Goal: Task Accomplishment & Management: Complete application form

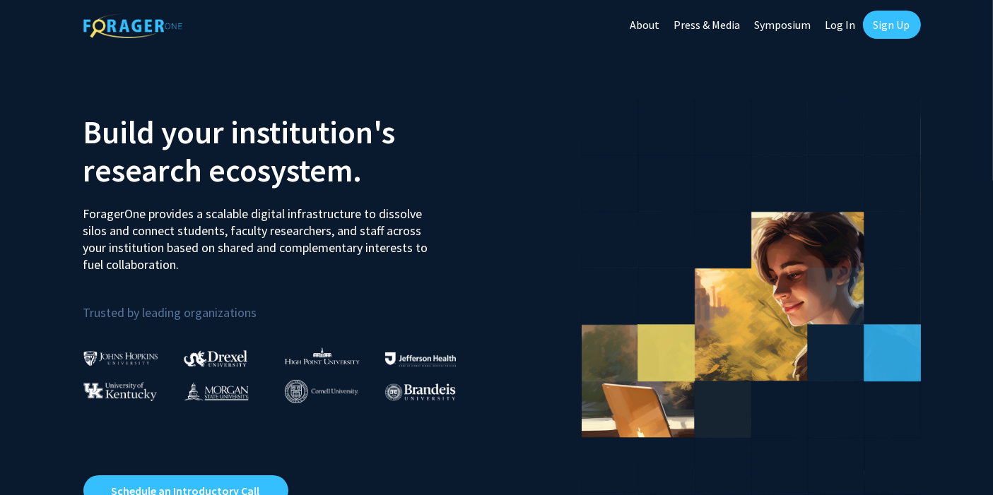
click at [843, 33] on link "Log In" at bounding box center [840, 24] width 45 height 49
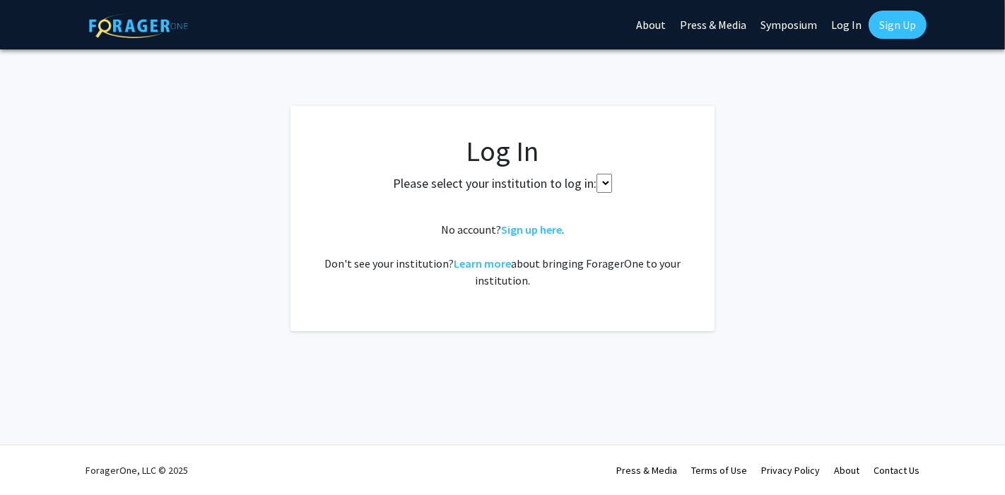
select select
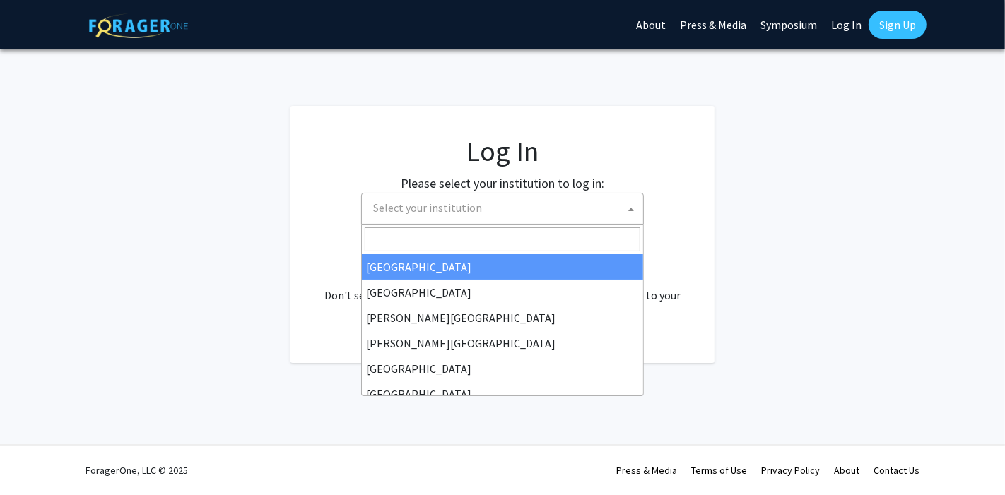
click at [545, 204] on span "Select your institution" at bounding box center [505, 208] width 276 height 29
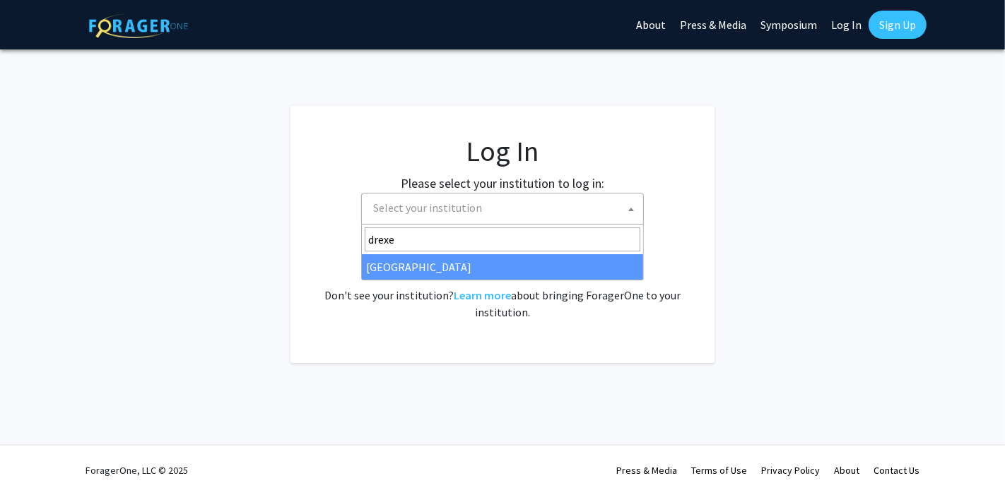
type input "drexe"
select select "6"
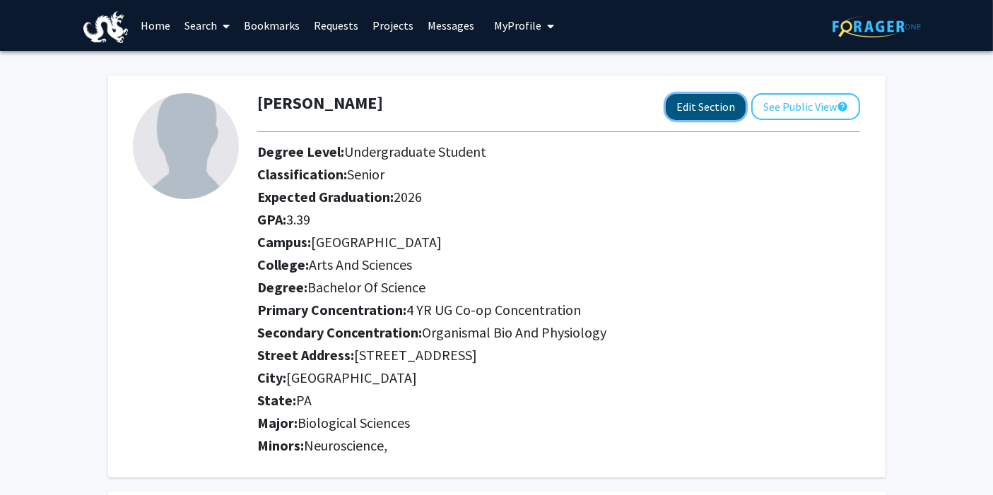
click at [715, 111] on button "Edit Section" at bounding box center [706, 107] width 80 height 26
select select "senior"
select select "2026"
select select "University City"
select select "Arts and Sciences"
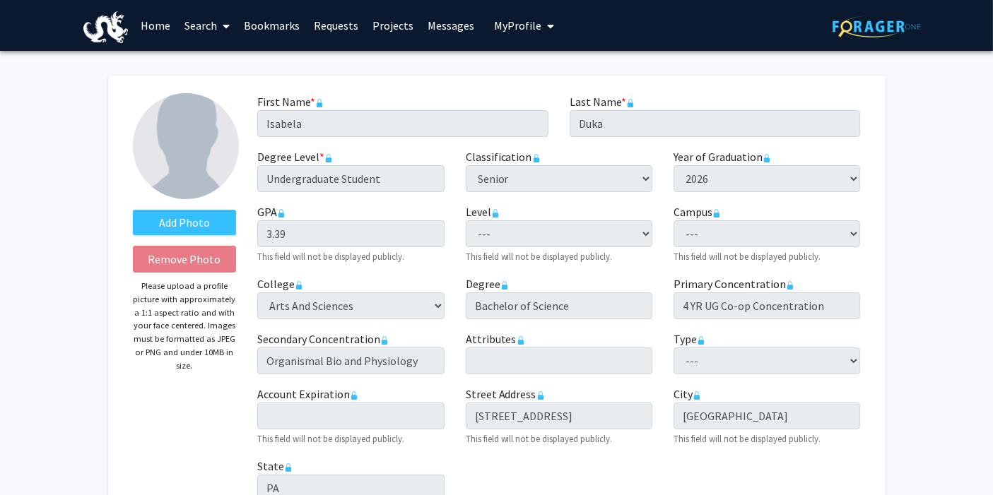
click at [351, 257] on small "This field will not be displayed publicly." at bounding box center [330, 256] width 147 height 11
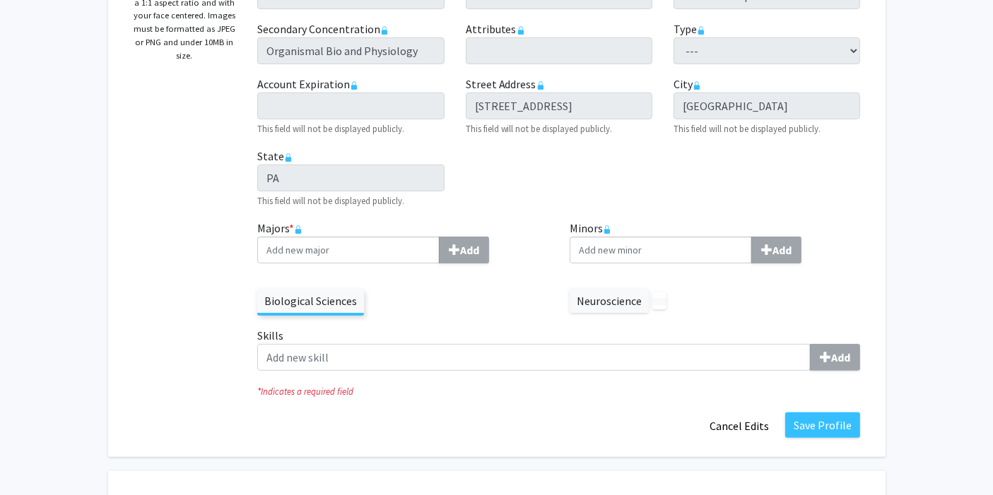
scroll to position [312, 0]
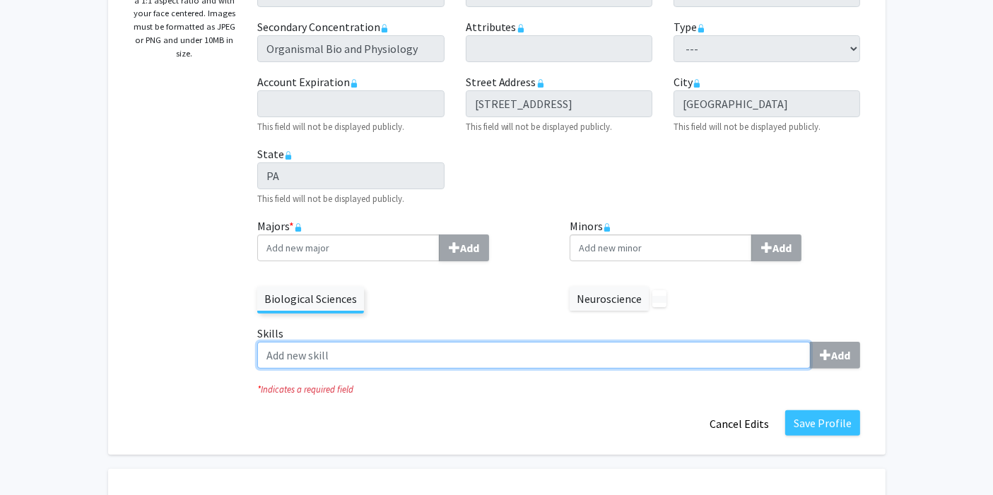
click at [534, 355] on input "Skills Add" at bounding box center [533, 355] width 553 height 27
click at [272, 358] on input "communication" at bounding box center [533, 355] width 553 height 27
type input "Communication"
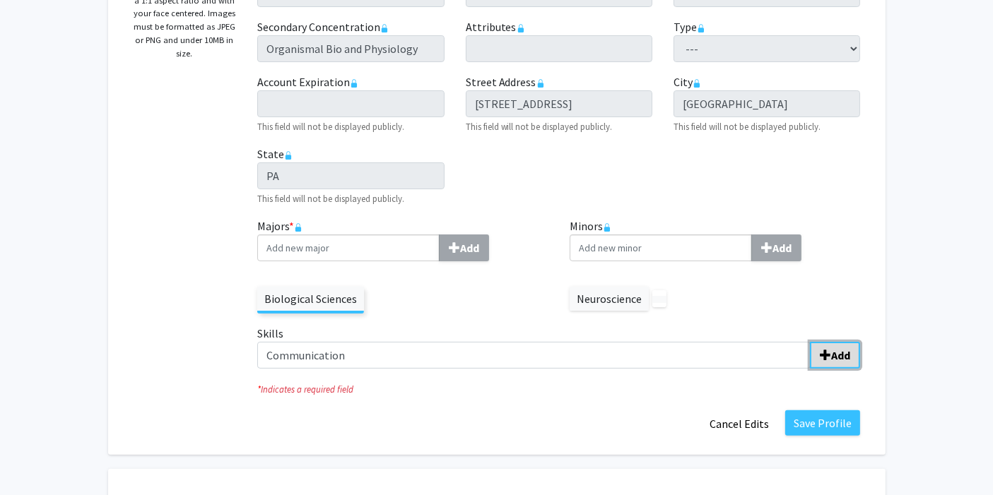
click at [833, 354] on b "Add" at bounding box center [840, 355] width 19 height 14
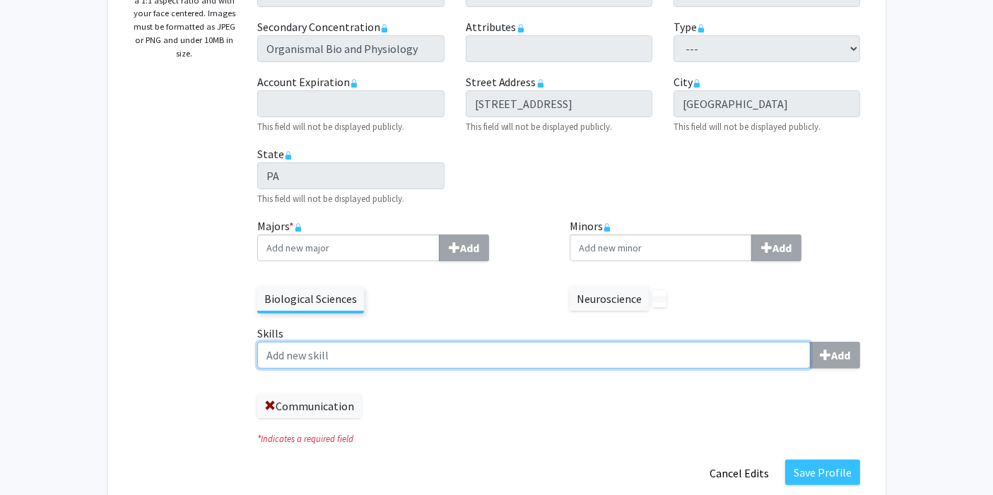
click at [433, 351] on input "Skills Add" at bounding box center [533, 355] width 553 height 27
type input "C"
type input "Time Management"
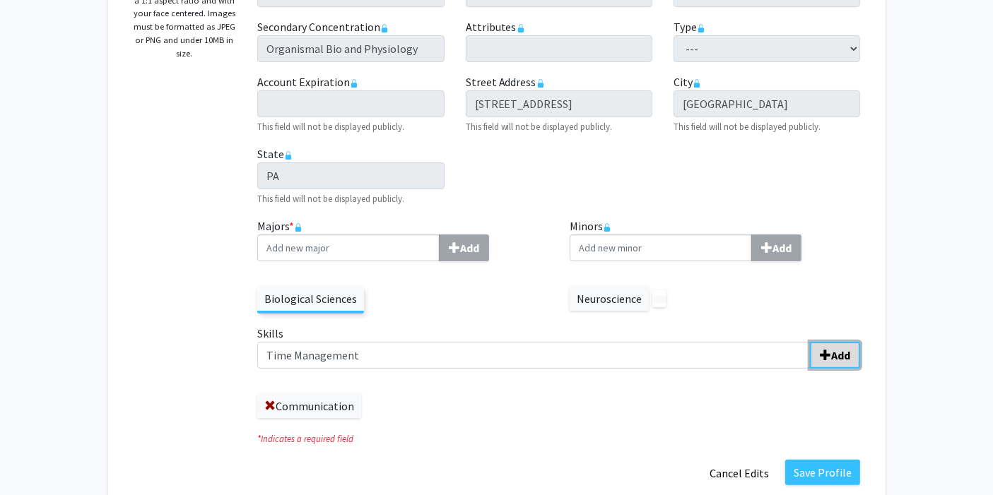
click at [832, 342] on button "Add" at bounding box center [835, 355] width 50 height 27
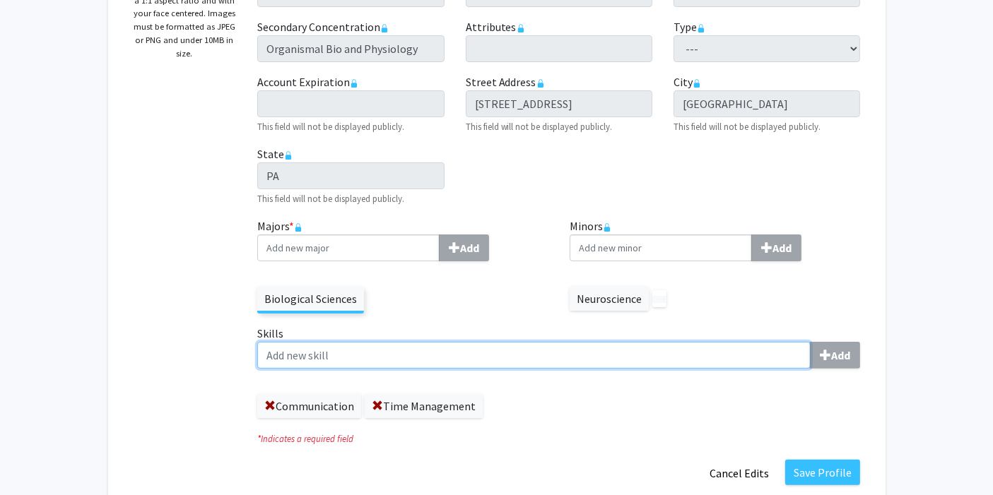
click at [567, 357] on input "Skills Add" at bounding box center [533, 355] width 553 height 27
type input "S"
type input "Problem Solving"
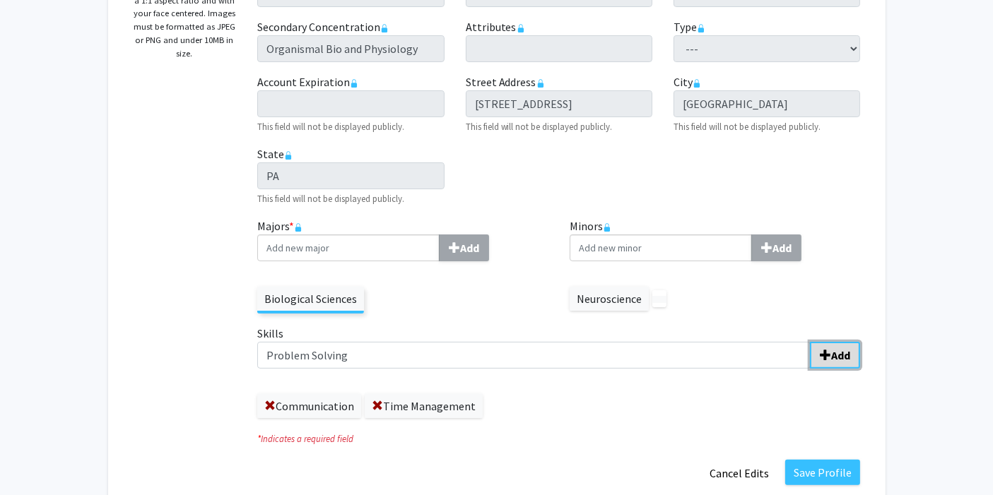
click at [835, 350] on b "Add" at bounding box center [840, 355] width 19 height 14
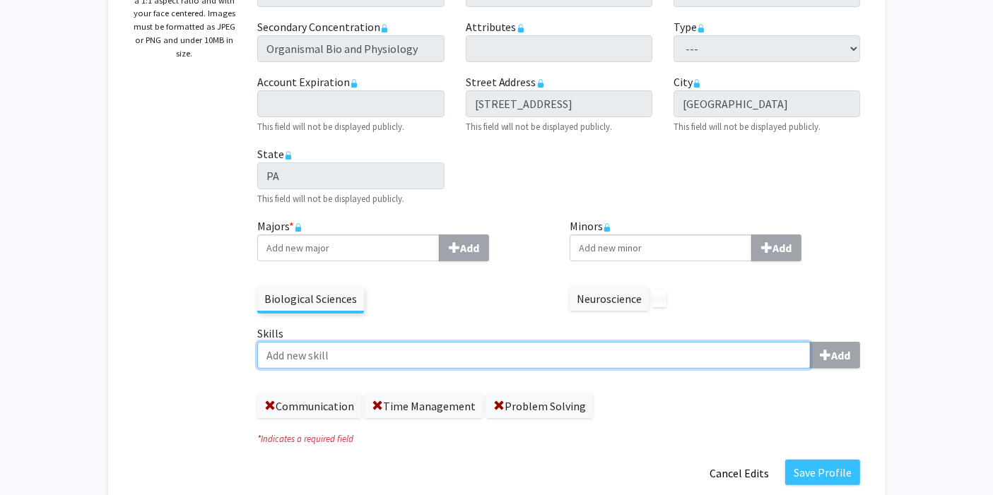
click at [538, 347] on input "Skills Add" at bounding box center [533, 355] width 553 height 27
type input "Data Analysis"
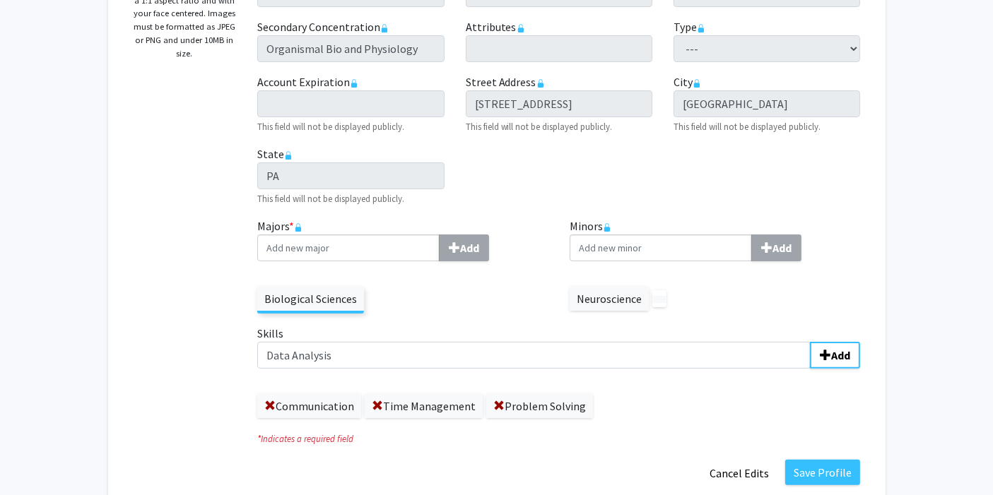
click at [837, 340] on label "Skills Data Analysis Add" at bounding box center [558, 347] width 603 height 44
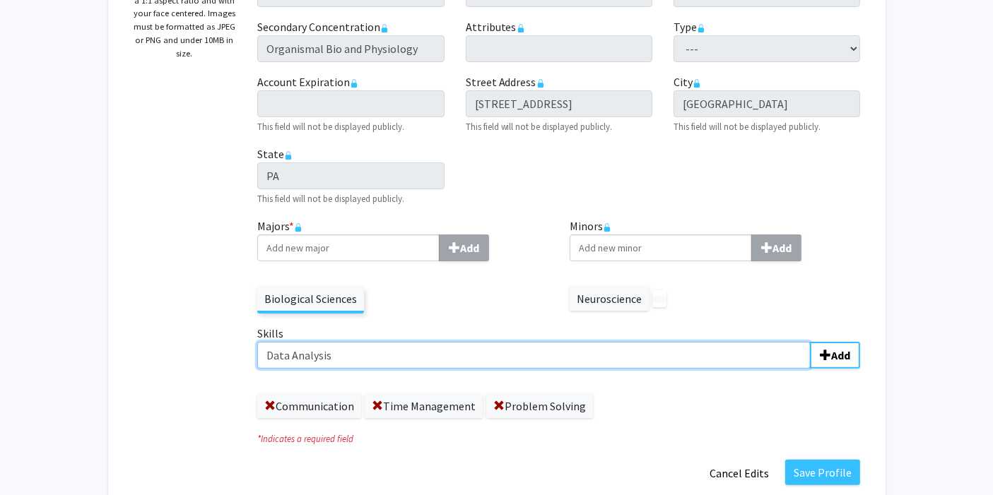
click at [811, 342] on input "Data Analysis" at bounding box center [533, 355] width 553 height 27
click at [647, 355] on input "Data Analysis" at bounding box center [533, 355] width 553 height 27
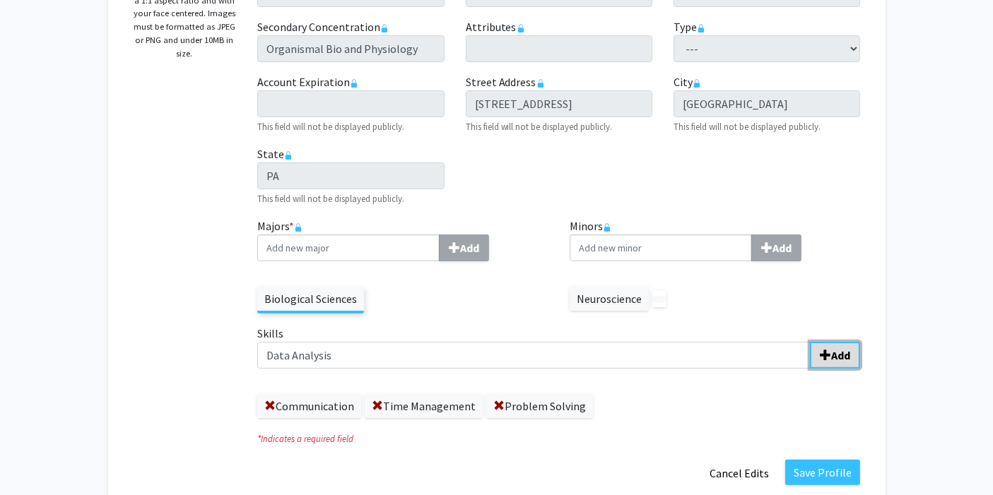
click at [854, 351] on button "Add" at bounding box center [835, 355] width 50 height 27
click at [758, 391] on div "Communication Time Management Problem Solving Data Analysis" at bounding box center [558, 399] width 603 height 38
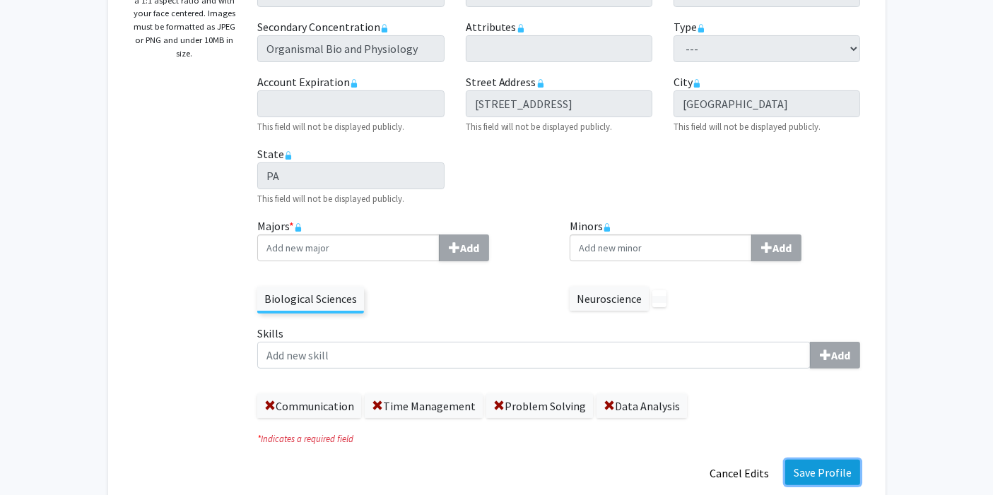
click at [827, 468] on button "Save Profile" at bounding box center [822, 472] width 75 height 25
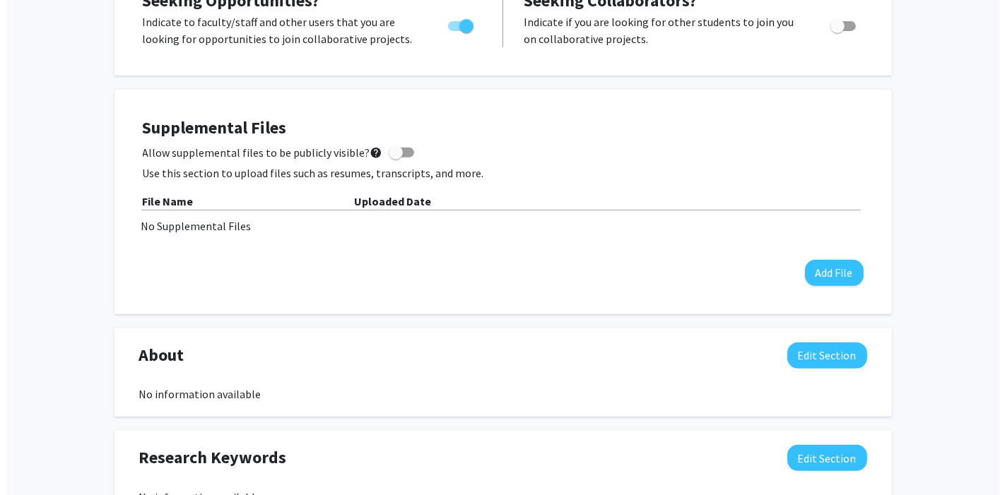
scroll to position [555, 0]
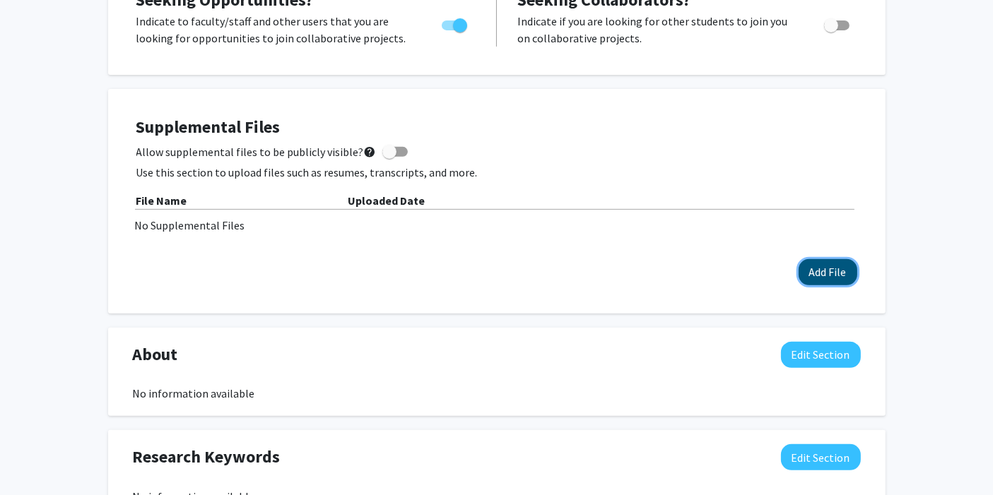
click at [832, 278] on button "Add File" at bounding box center [828, 272] width 59 height 26
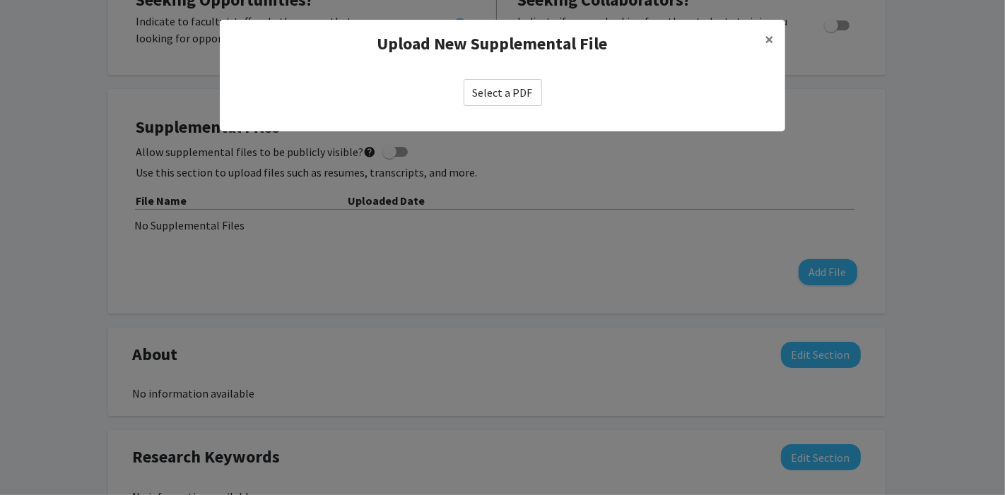
click at [519, 95] on label "Select a PDF" at bounding box center [503, 92] width 78 height 27
click at [0, 0] on input "Select a PDF" at bounding box center [0, 0] width 0 height 0
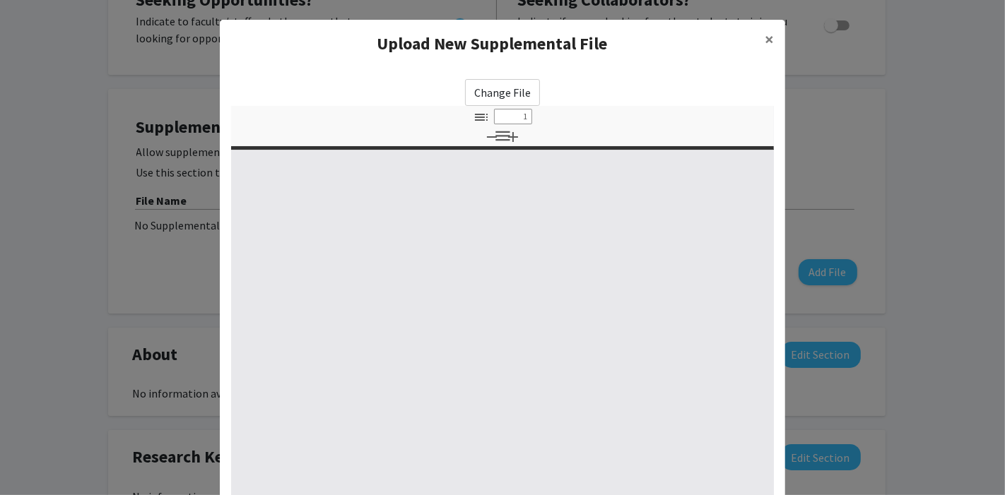
select select "custom"
type input "0"
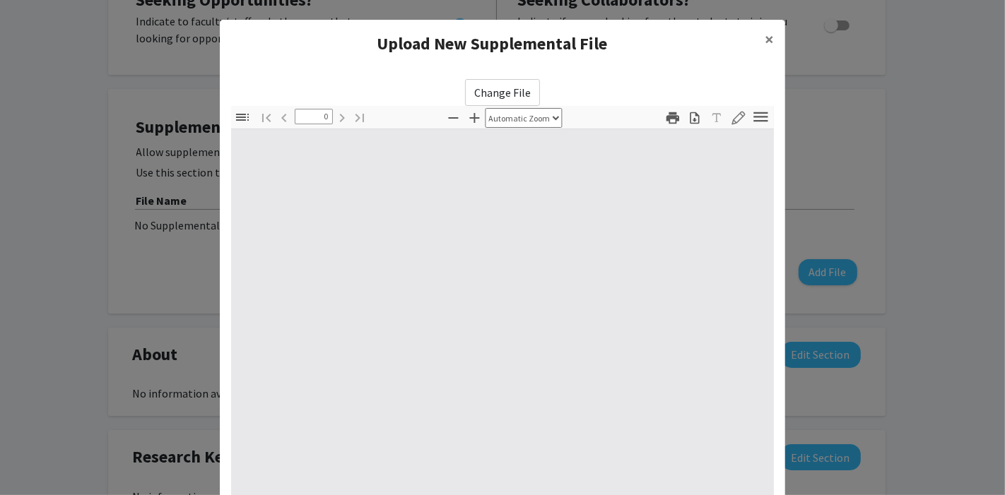
select select "custom"
type input "1"
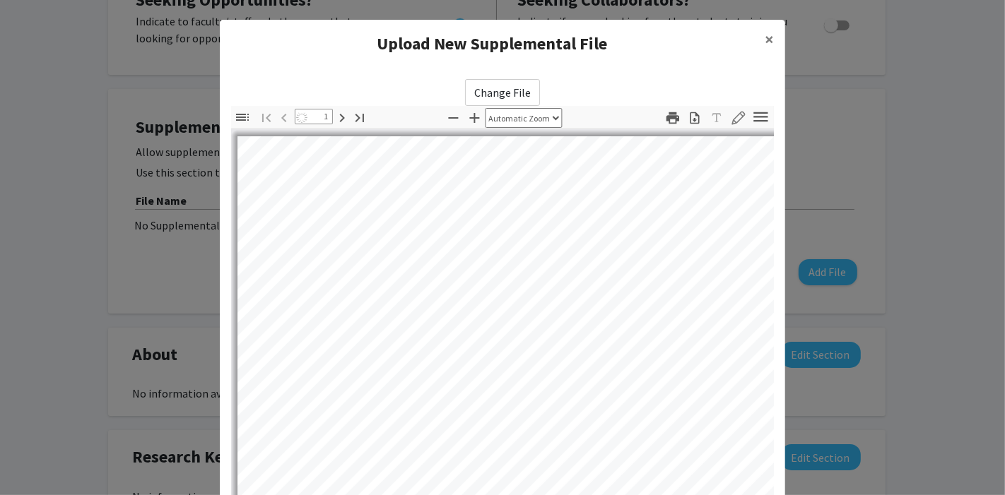
select select "auto"
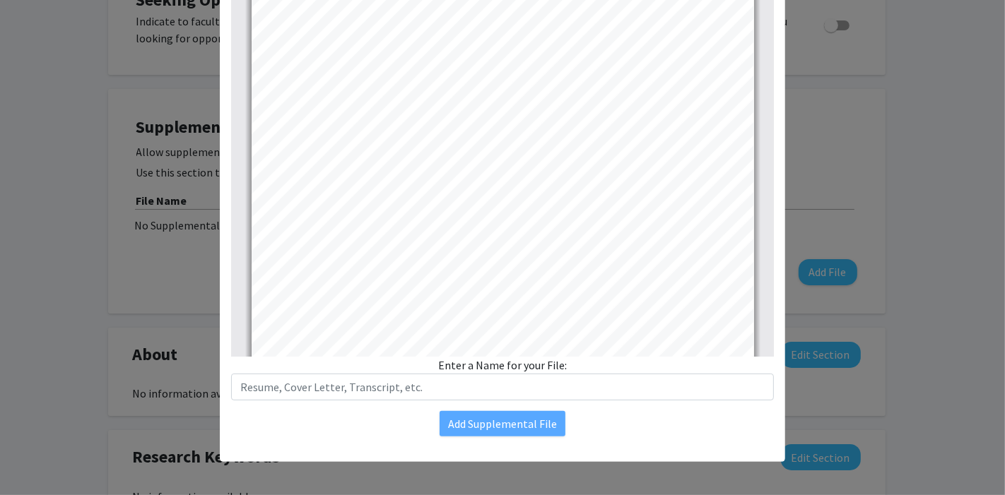
scroll to position [0, 0]
type input "2"
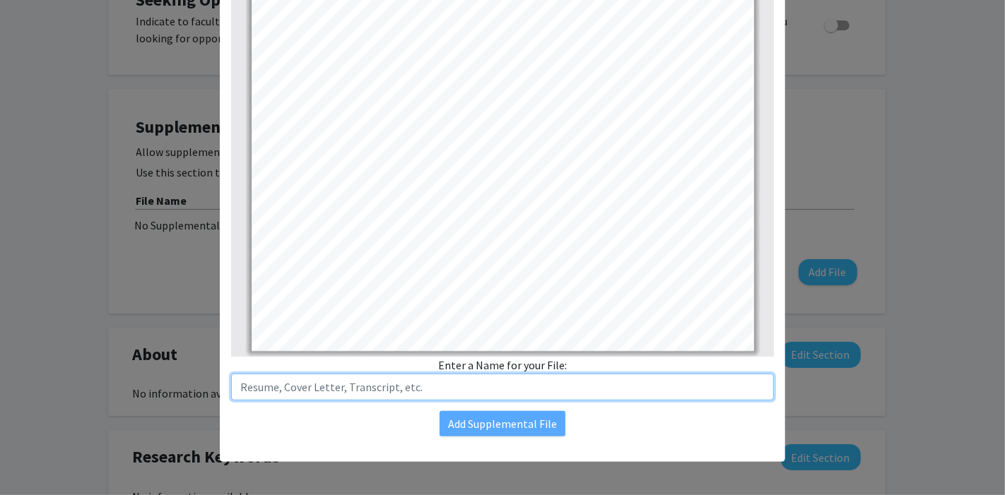
click at [341, 387] on input "text" at bounding box center [502, 387] width 543 height 27
drag, startPoint x: 304, startPoint y: 396, endPoint x: 76, endPoint y: 392, distance: 228.3
click at [76, 392] on modal-container "Upload New Supplemental File × Change File Thumbnails Document Outline Attachme…" at bounding box center [502, 247] width 1005 height 495
type input "Isabela Duka Resume"
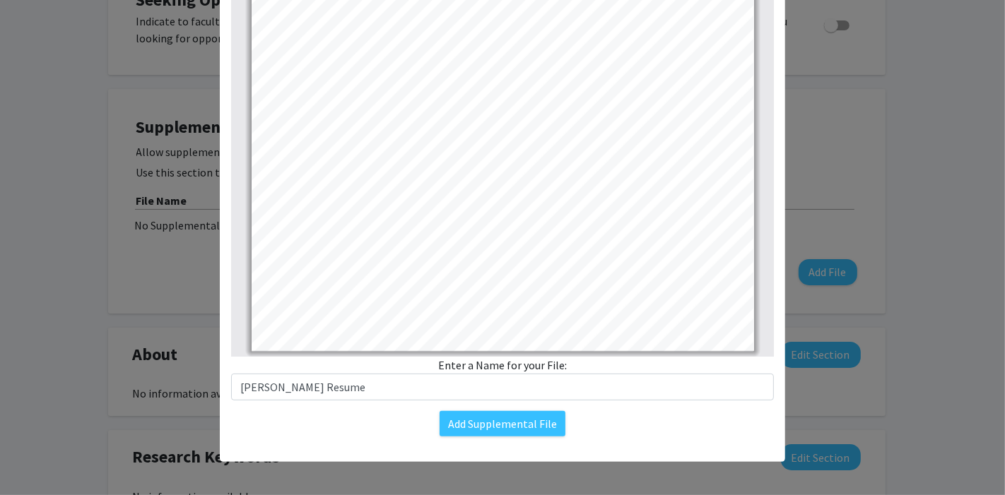
click at [334, 430] on div "Add Supplemental File" at bounding box center [502, 423] width 543 height 25
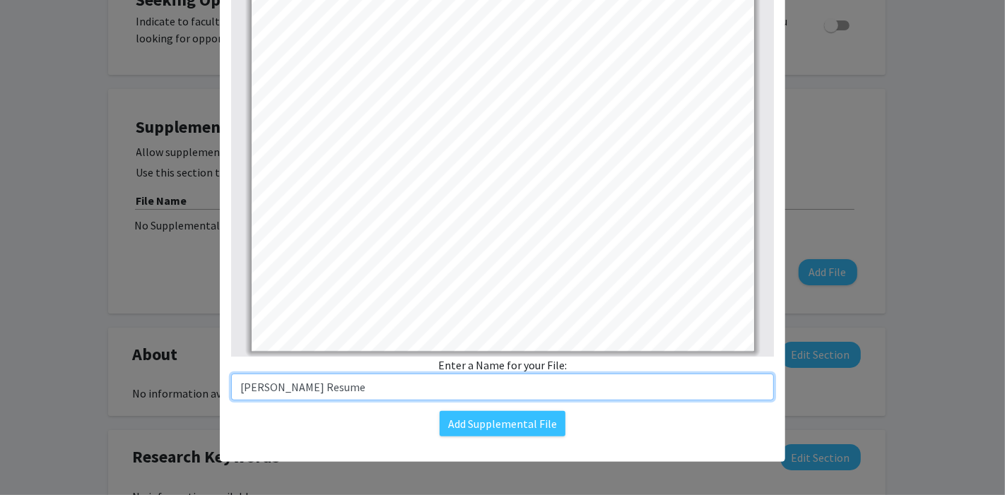
drag, startPoint x: 386, startPoint y: 381, endPoint x: 175, endPoint y: 357, distance: 212.7
click at [175, 357] on modal-container "Upload New Supplemental File × Change File Thumbnails Document Outline Attachme…" at bounding box center [502, 247] width 1005 height 495
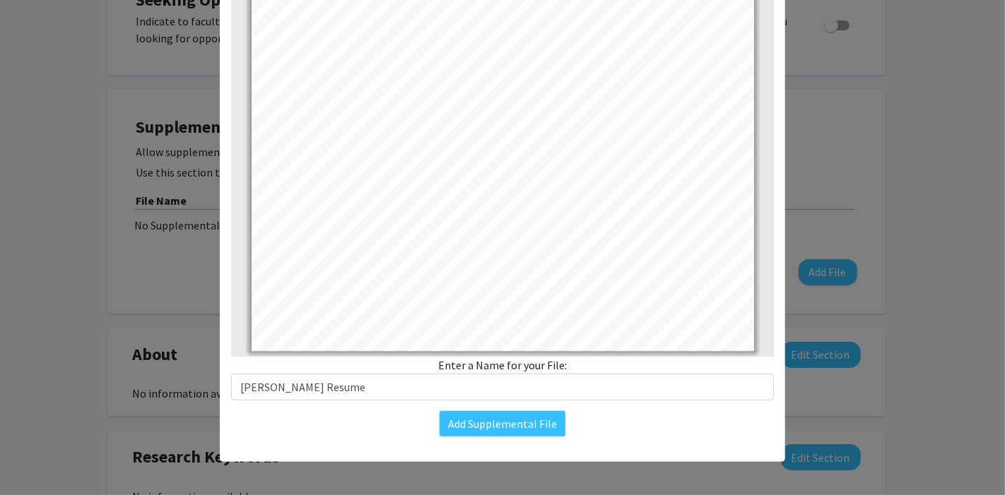
click at [378, 436] on div "Change File Thumbnails Document Outline Attachments Layers Current Outline Item…" at bounding box center [502, 171] width 565 height 553
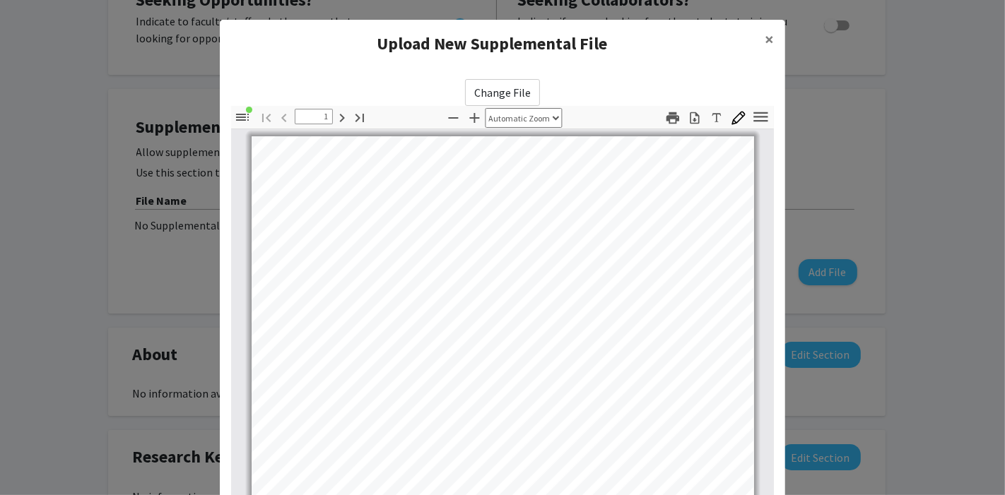
type input "2"
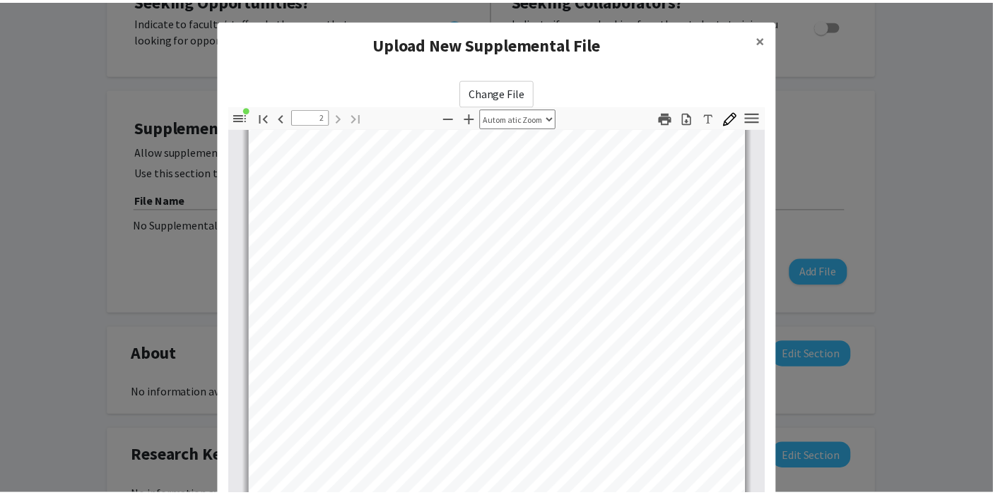
scroll to position [173, 0]
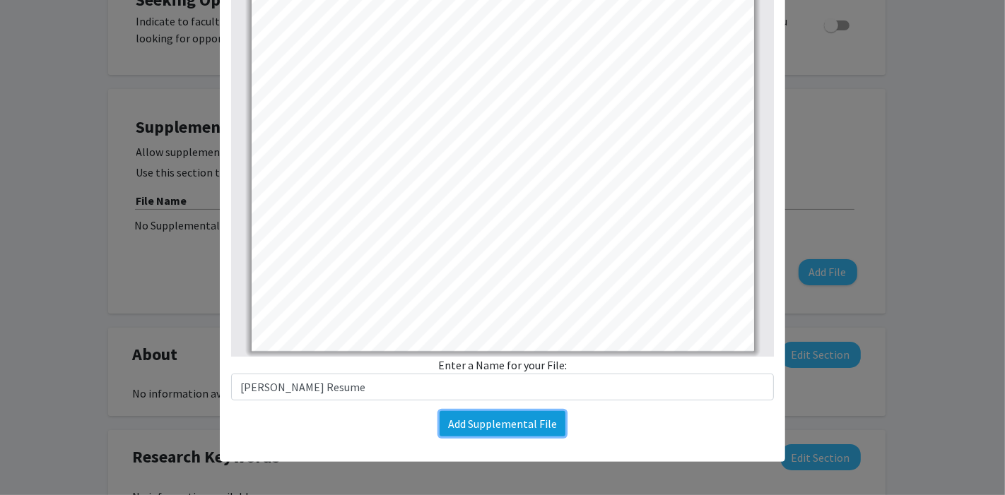
click at [506, 416] on button "Add Supplemental File" at bounding box center [503, 423] width 126 height 25
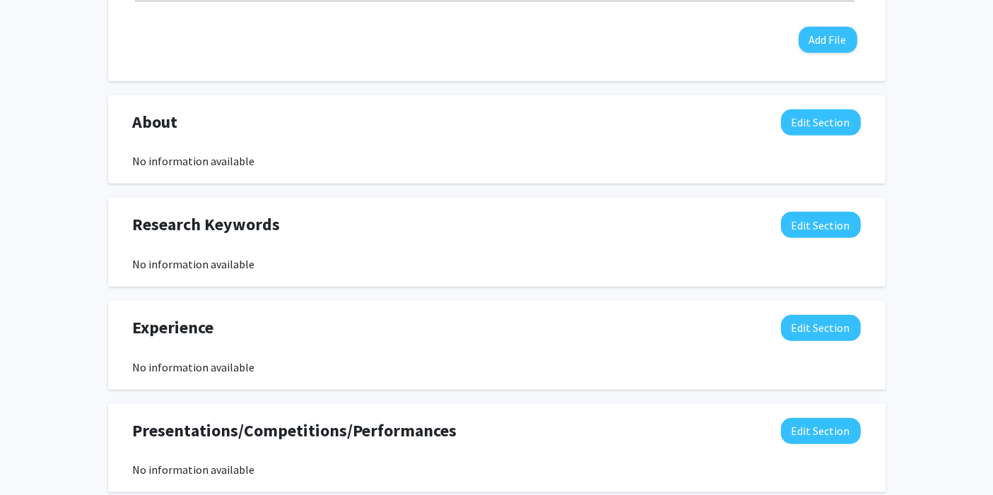
scroll to position [813, 0]
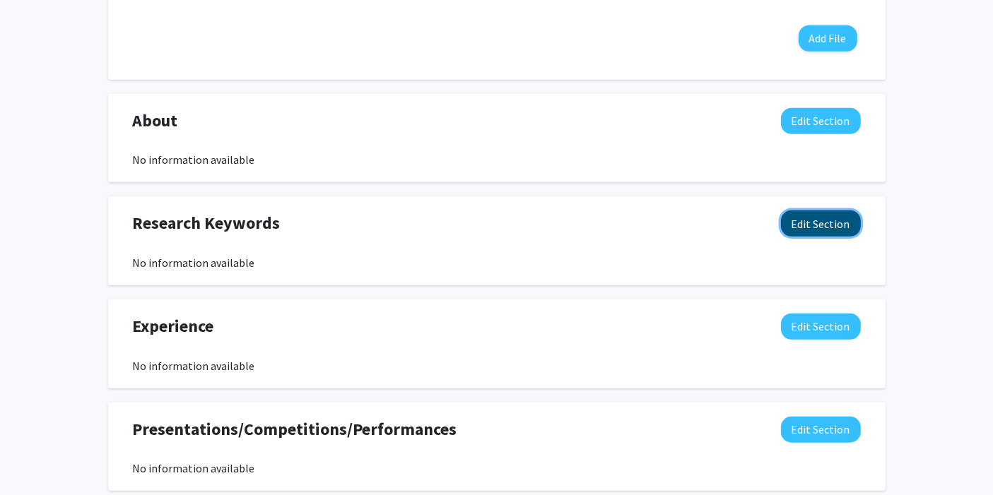
click at [833, 220] on button "Edit Section" at bounding box center [821, 224] width 80 height 26
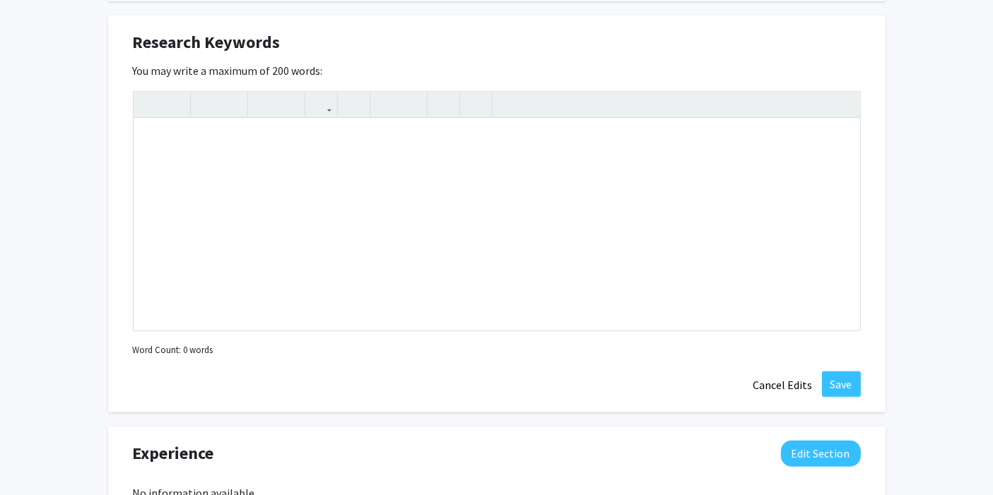
scroll to position [1106, 0]
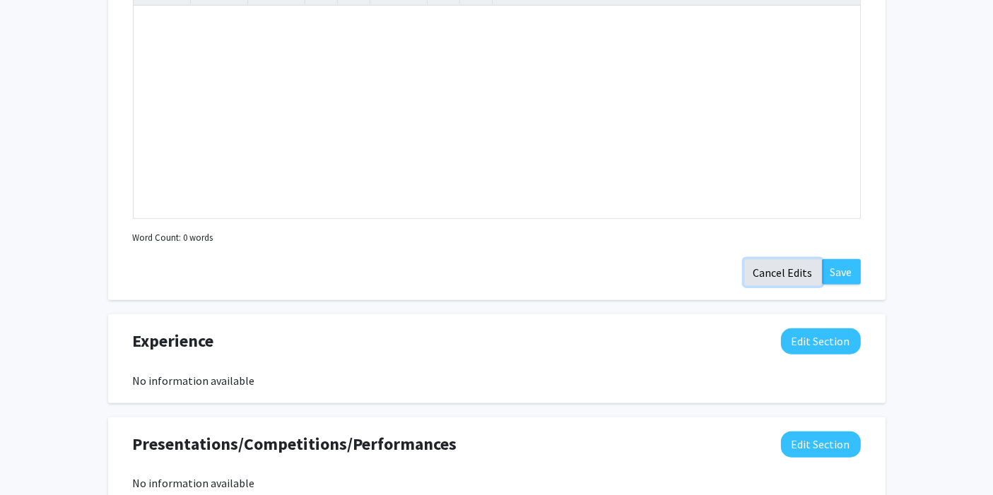
click at [781, 271] on button "Cancel Edits" at bounding box center [783, 272] width 78 height 27
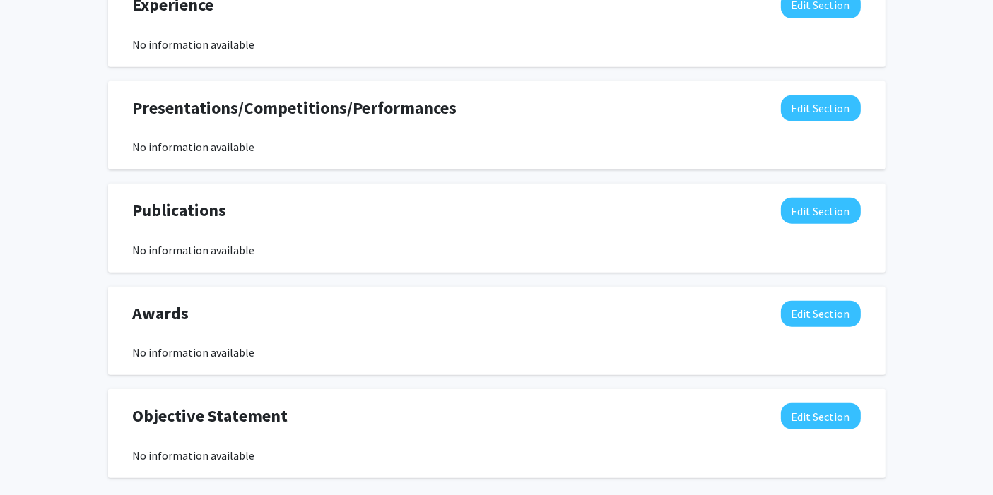
scroll to position [1203, 0]
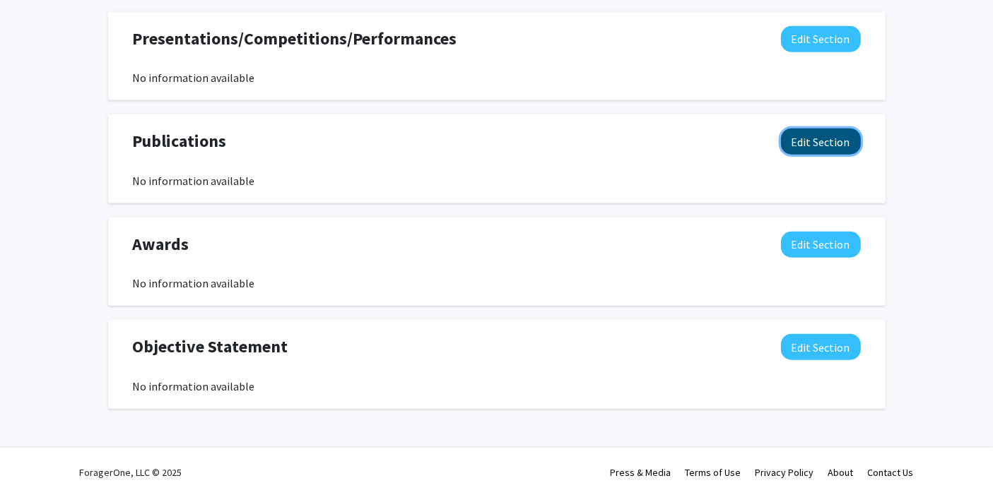
click at [856, 137] on button "Edit Section" at bounding box center [821, 142] width 80 height 26
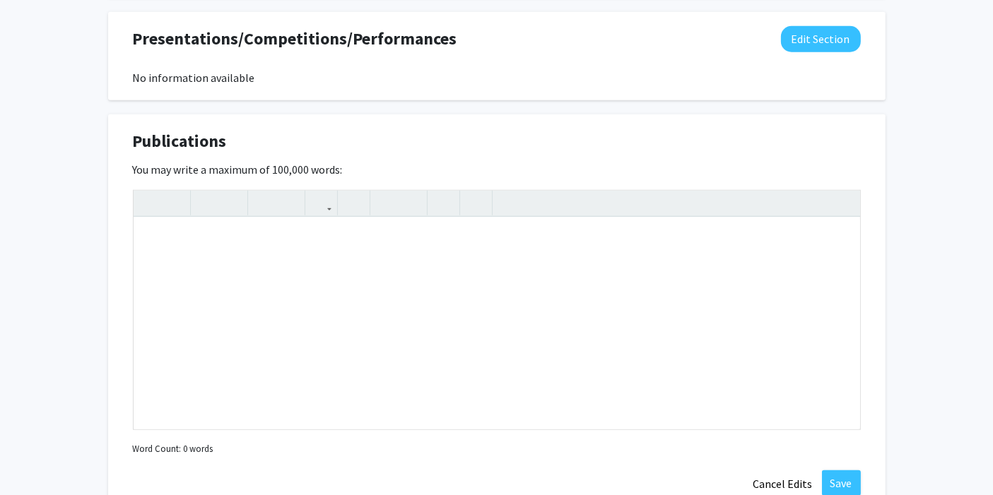
scroll to position [1249, 0]
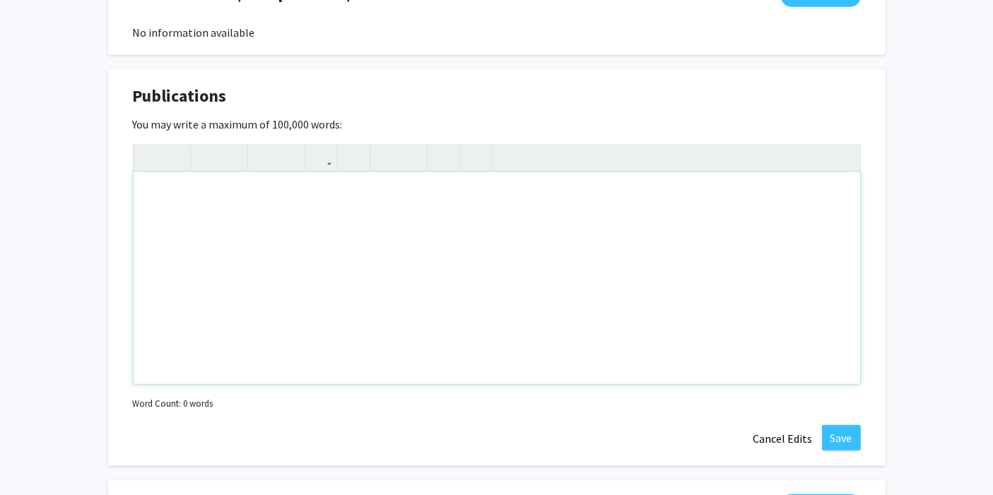
click at [256, 213] on div "Note to users with screen readers: Please deactivate our accessibility plugin f…" at bounding box center [497, 278] width 726 height 212
paste div "Note to users with screen readers: Please deactivate our accessibility plugin f…"
type textarea "<p>https://phagesdb.org/phages/PhilthyJawn/</p>"
click at [840, 430] on button "Save" at bounding box center [841, 437] width 39 height 25
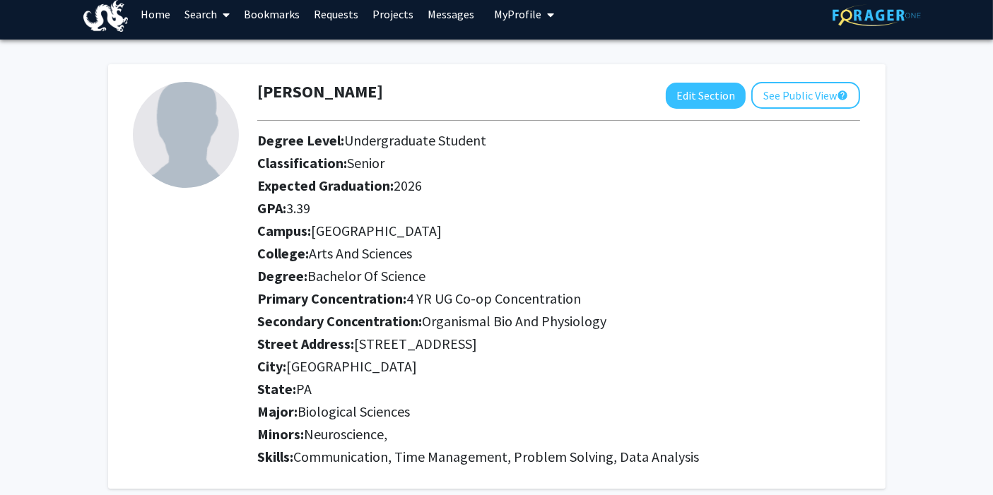
scroll to position [0, 0]
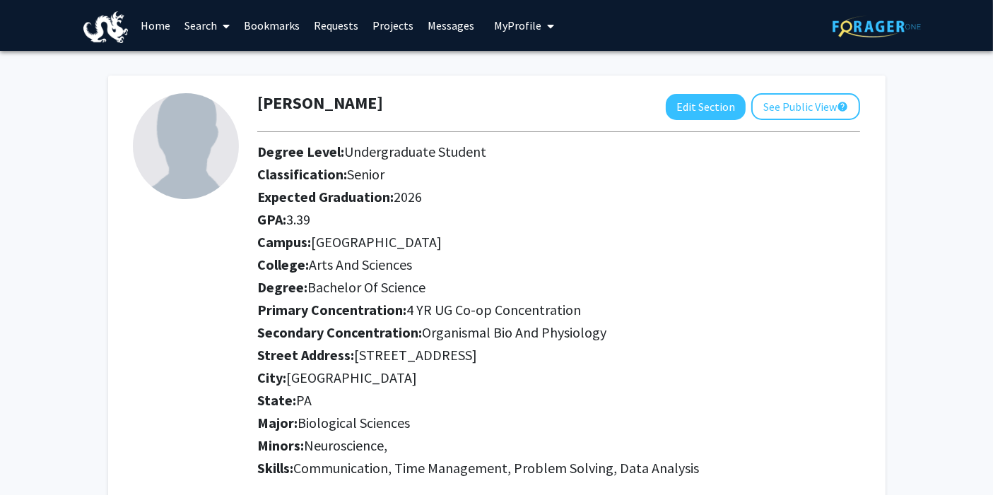
click at [390, 23] on link "Projects" at bounding box center [392, 25] width 55 height 49
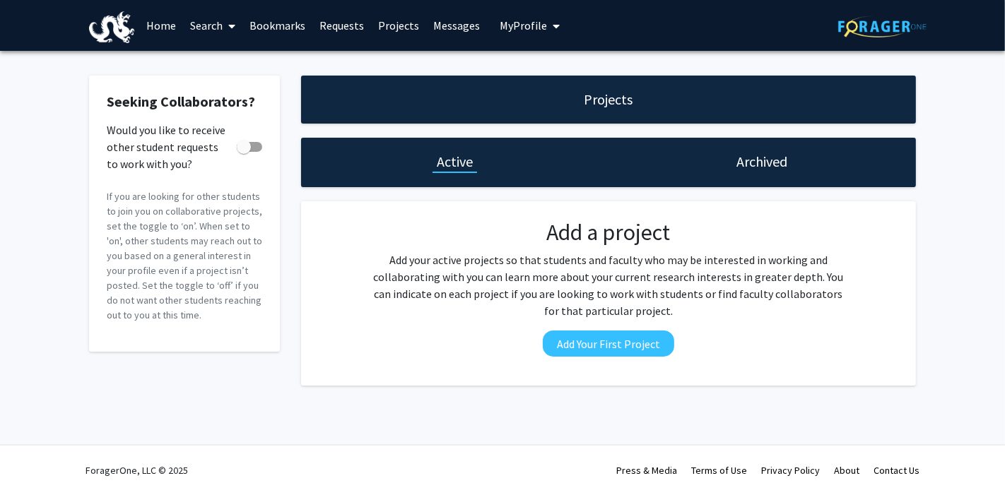
click at [272, 35] on link "Bookmarks" at bounding box center [277, 25] width 70 height 49
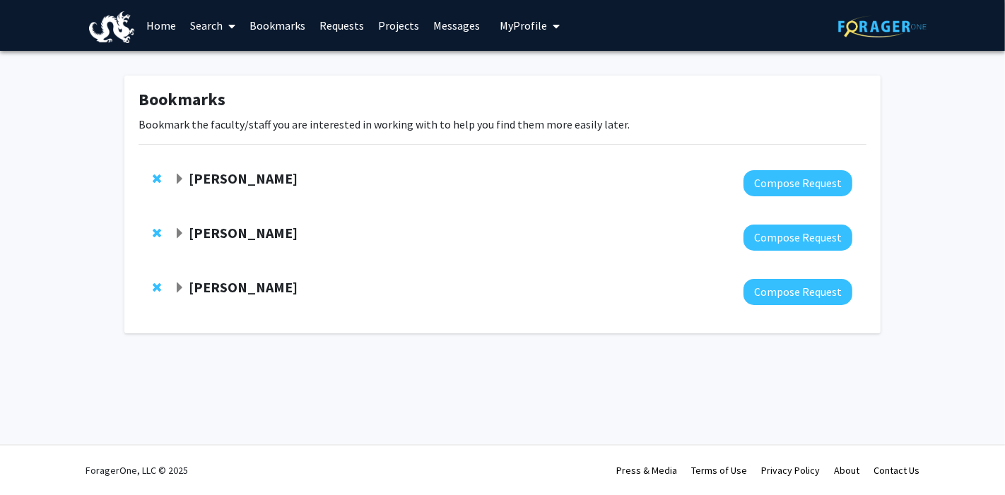
drag, startPoint x: 250, startPoint y: 237, endPoint x: 70, endPoint y: 227, distance: 180.5
click at [70, 227] on div "Bookmarks Bookmark the faculty/staff you are interested in working with to help…" at bounding box center [502, 208] width 1005 height 314
click at [217, 227] on strong "Ramesh Raghupathi" at bounding box center [243, 233] width 109 height 18
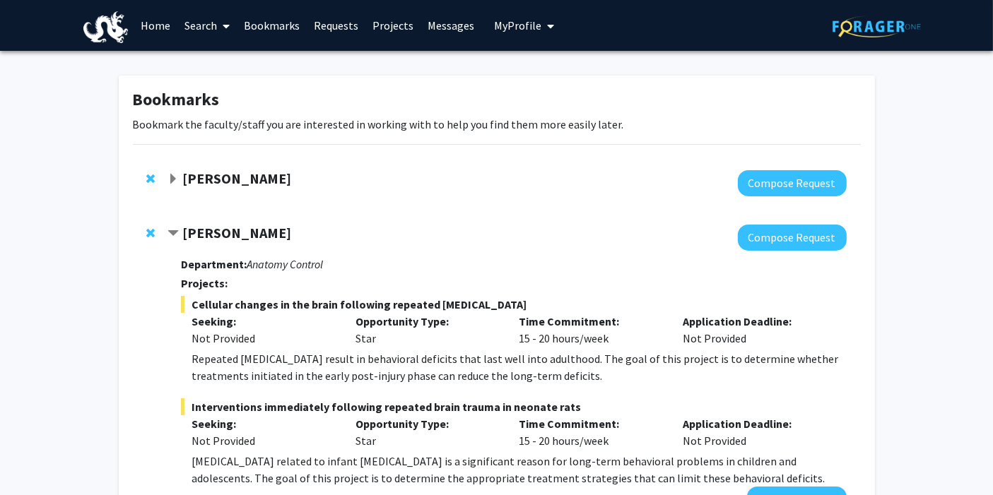
scroll to position [173, 0]
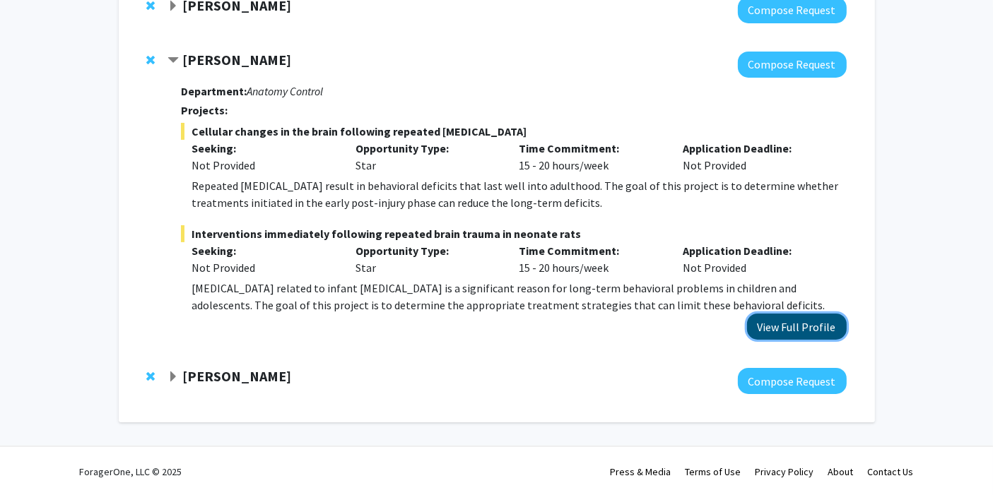
click at [804, 332] on button "View Full Profile" at bounding box center [797, 327] width 100 height 26
click at [171, 377] on span "Expand Xiao Huang Bookmark" at bounding box center [172, 377] width 11 height 11
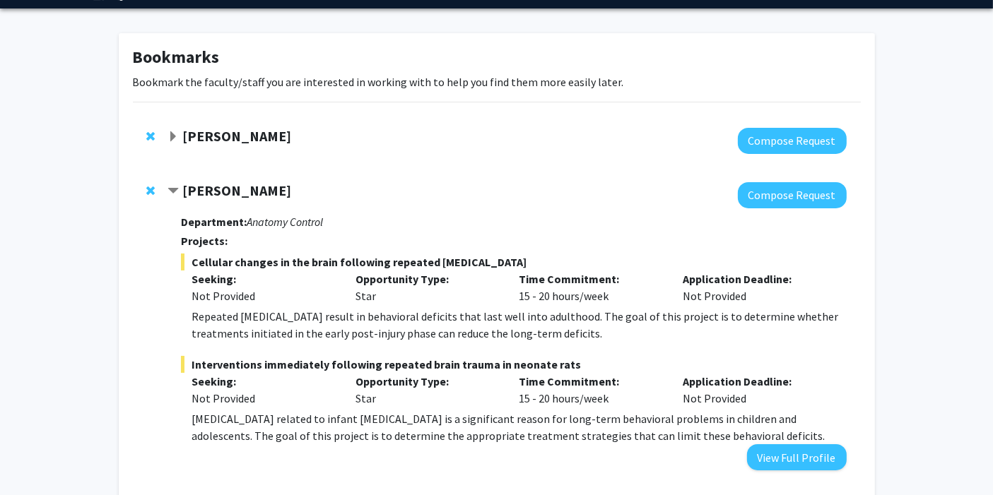
scroll to position [0, 0]
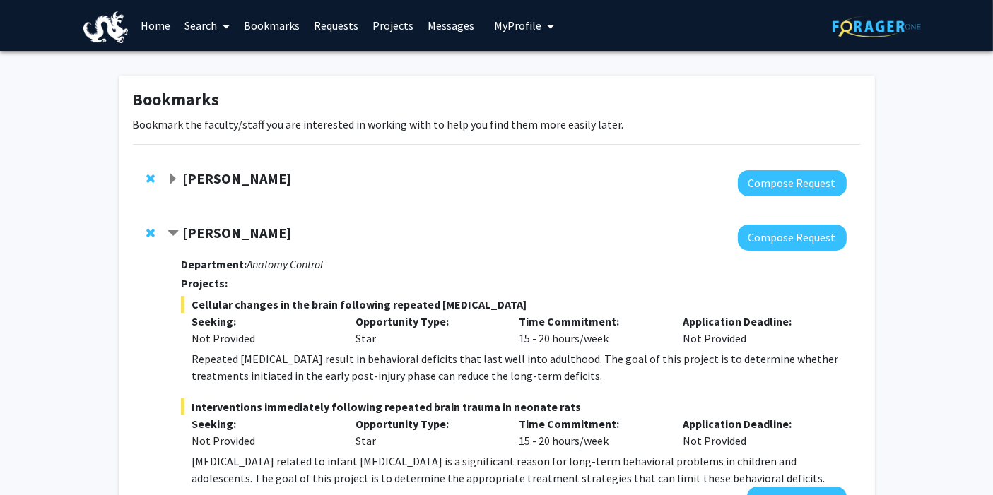
click at [185, 176] on strong "Jenna Hope" at bounding box center [236, 179] width 109 height 18
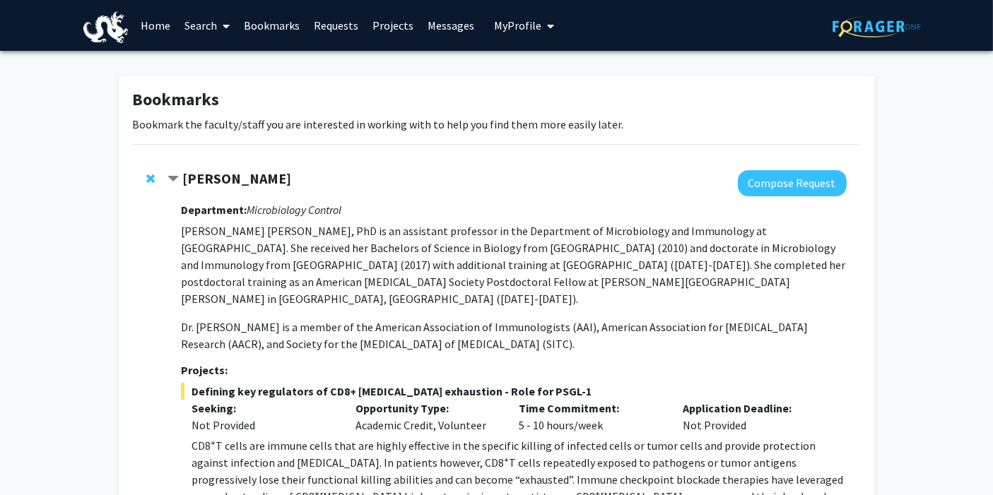
click at [775, 202] on div "Department: Microbiology Control Jennifer L. Hope, PhD is an assistant professo…" at bounding box center [513, 471] width 665 height 551
click at [806, 182] on button "Compose Request" at bounding box center [792, 183] width 109 height 26
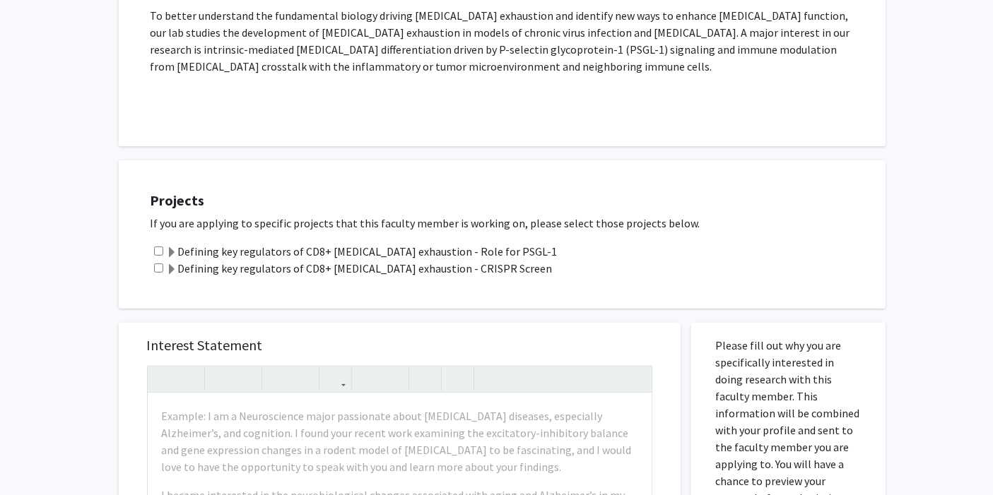
scroll to position [502, 0]
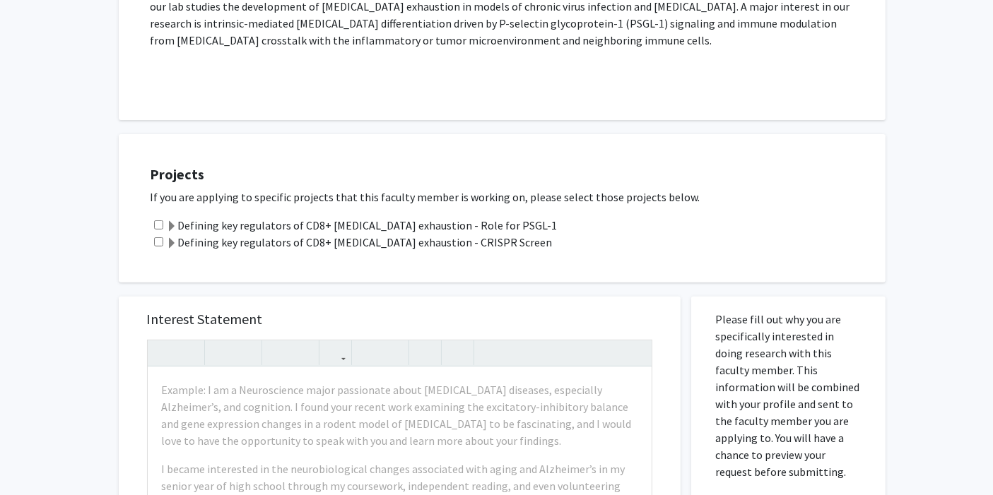
click at [172, 221] on span at bounding box center [172, 226] width 11 height 11
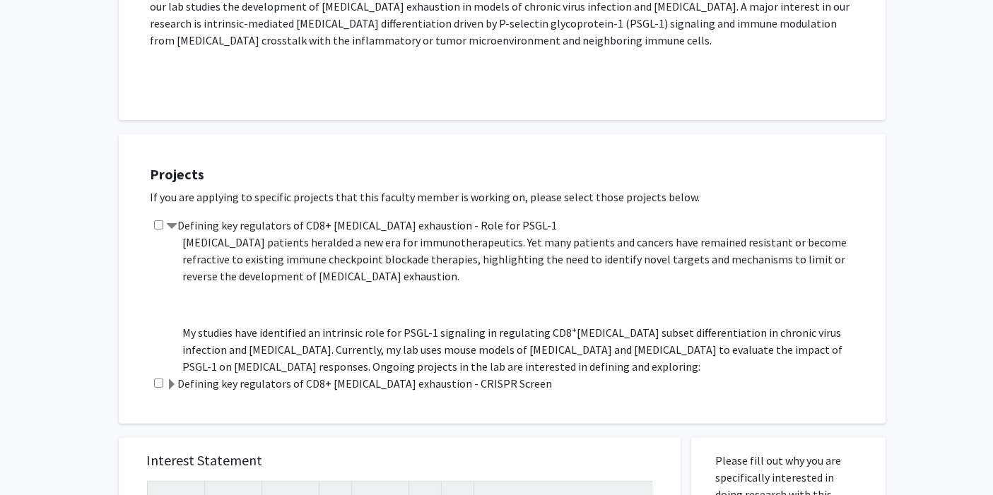
scroll to position [316, 0]
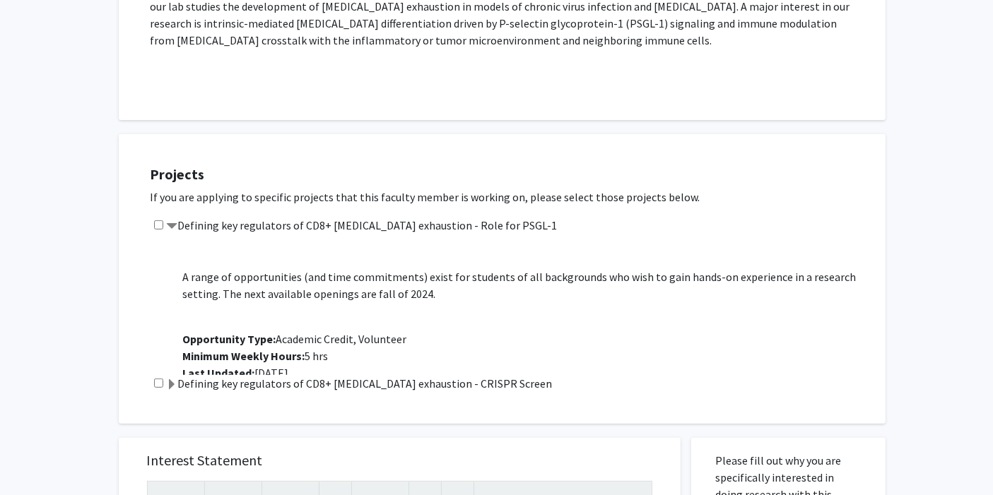
click at [172, 379] on span at bounding box center [172, 384] width 11 height 11
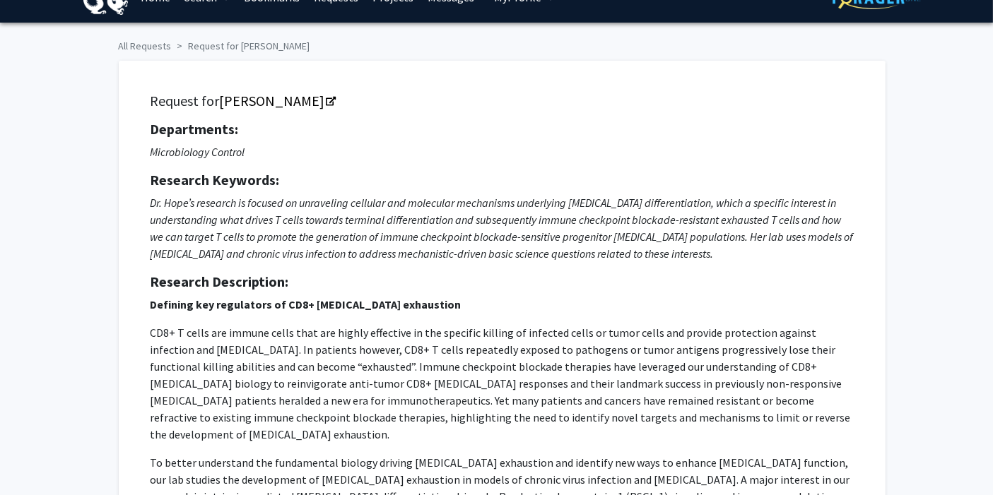
scroll to position [0, 0]
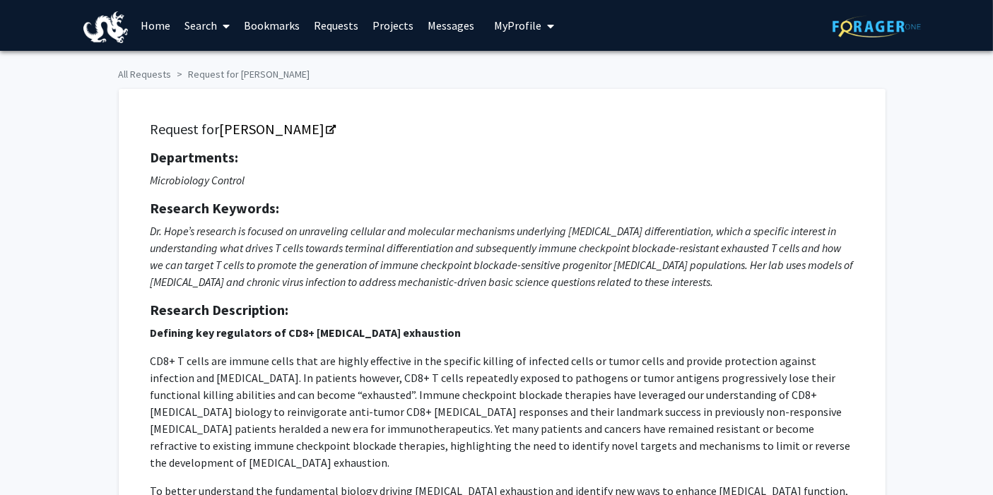
click at [166, 35] on link "Home" at bounding box center [156, 25] width 44 height 49
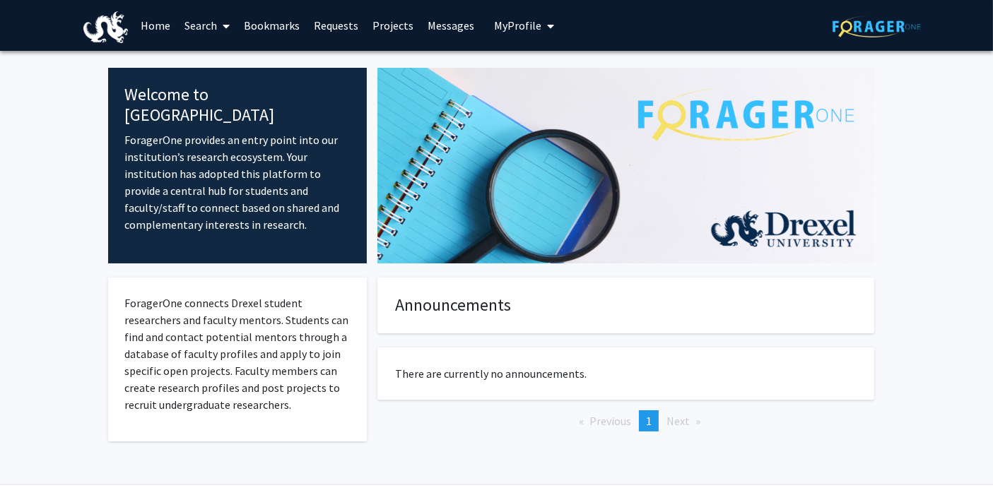
click at [221, 28] on span at bounding box center [223, 25] width 13 height 49
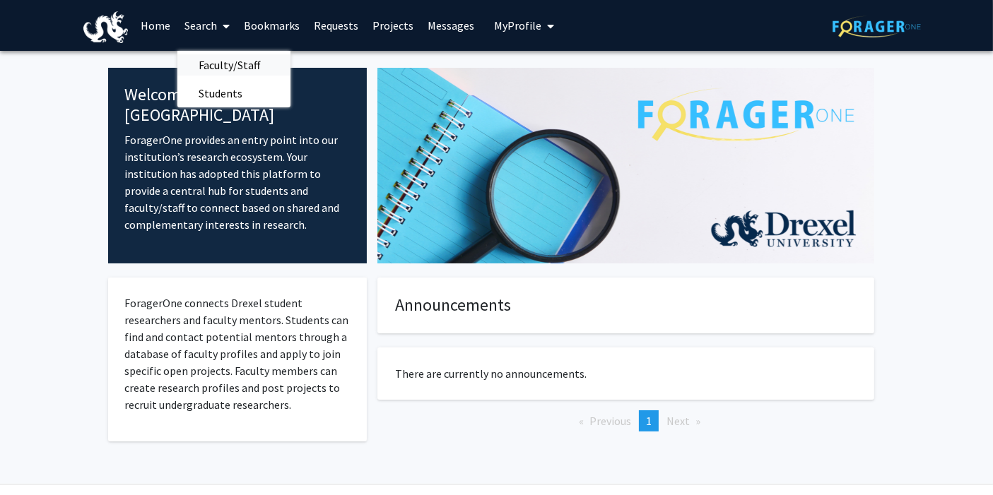
click at [224, 68] on span "Faculty/Staff" at bounding box center [229, 65] width 104 height 28
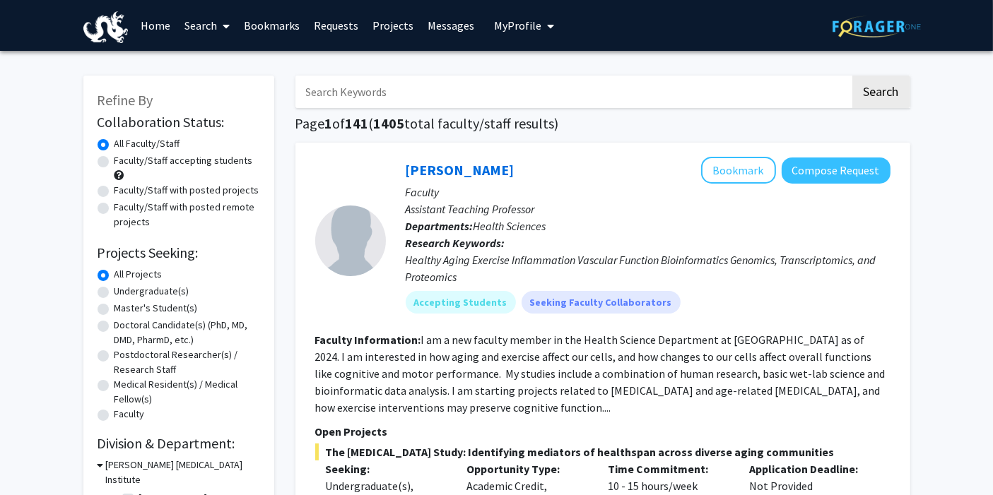
click at [143, 293] on label "Undergraduate(s)" at bounding box center [151, 291] width 75 height 15
click at [124, 293] on input "Undergraduate(s)" at bounding box center [118, 288] width 9 height 9
radio input "true"
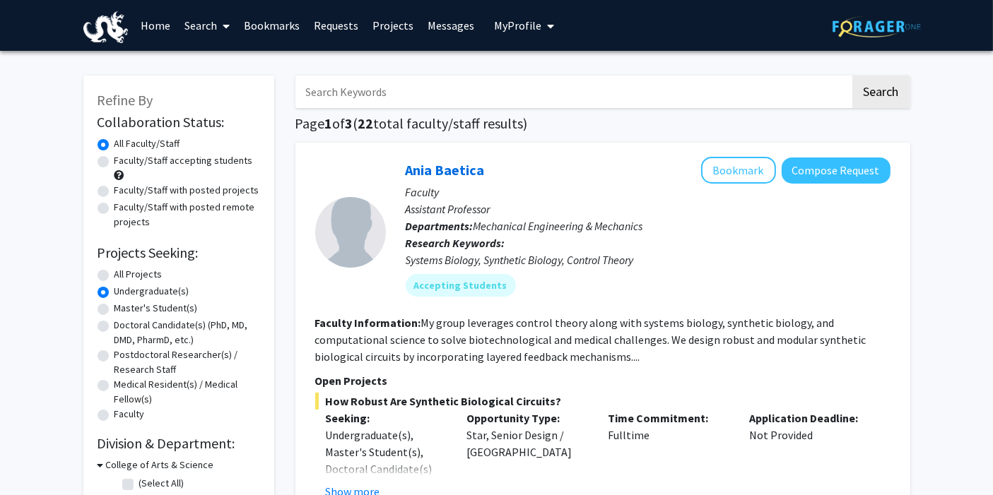
click at [117, 161] on label "Faculty/Staff accepting students" at bounding box center [183, 160] width 139 height 15
click at [117, 161] on input "Faculty/Staff accepting students" at bounding box center [118, 157] width 9 height 9
radio input "true"
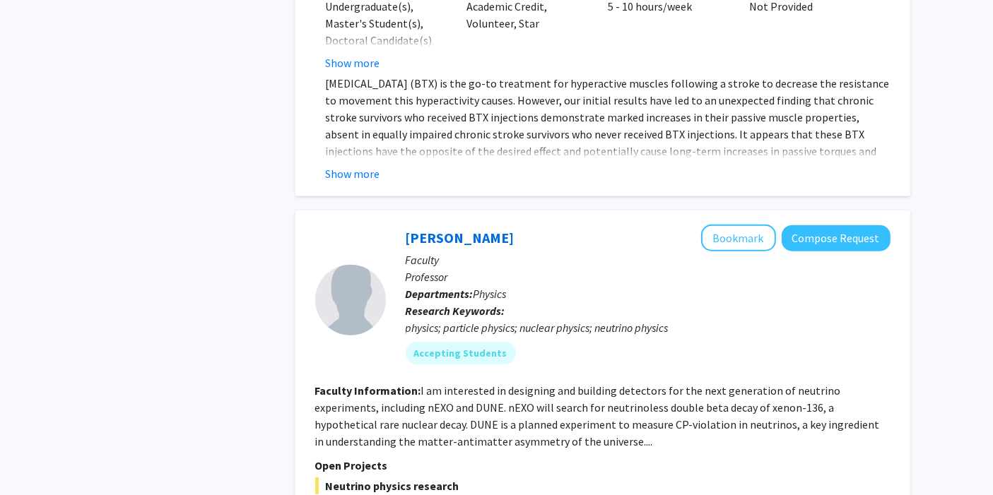
scroll to position [6784, 0]
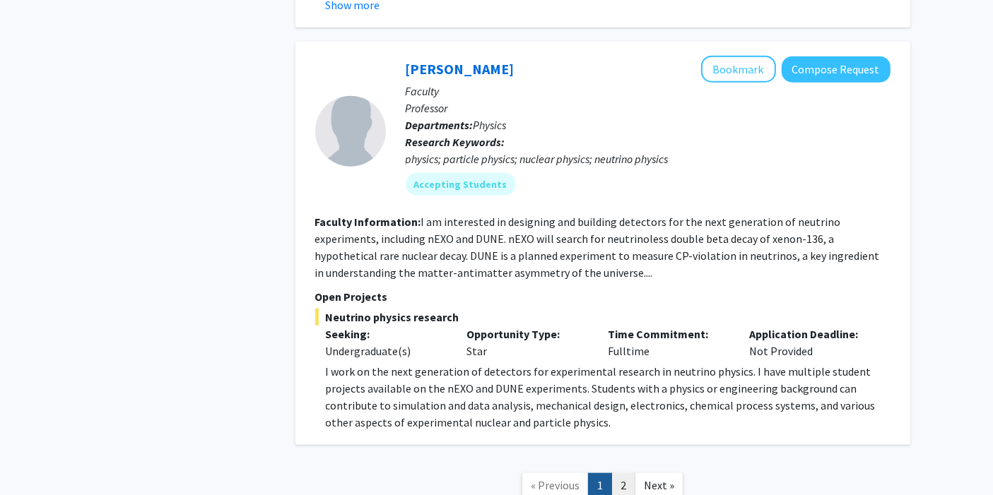
click at [628, 473] on link "2" at bounding box center [623, 485] width 24 height 25
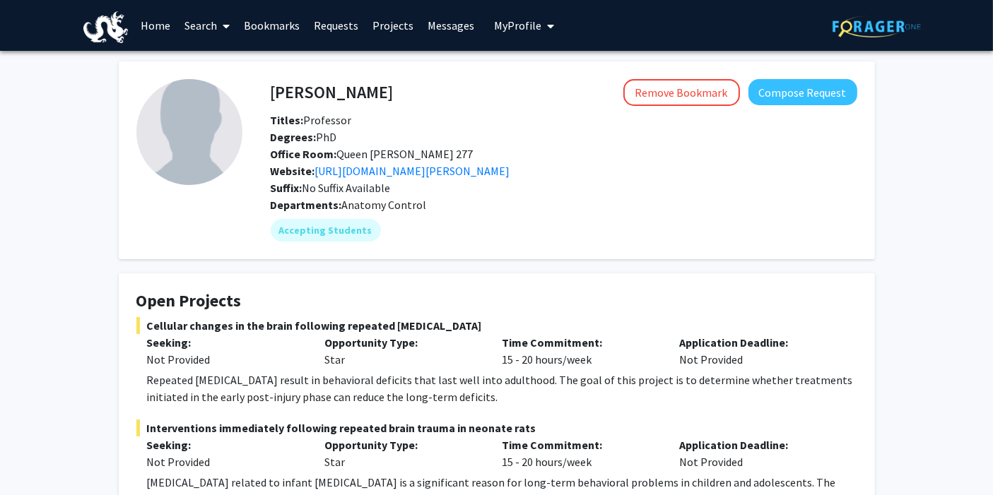
scroll to position [1, 0]
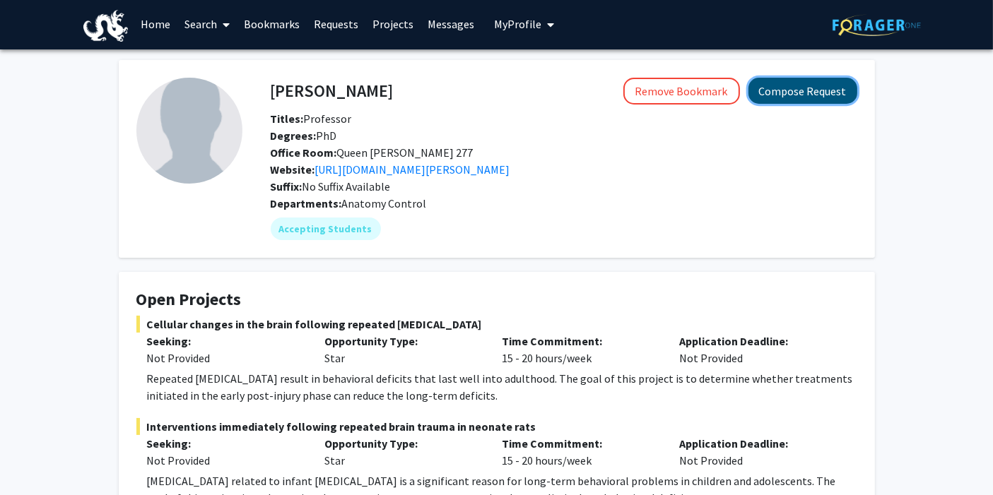
click at [797, 96] on button "Compose Request" at bounding box center [802, 91] width 109 height 26
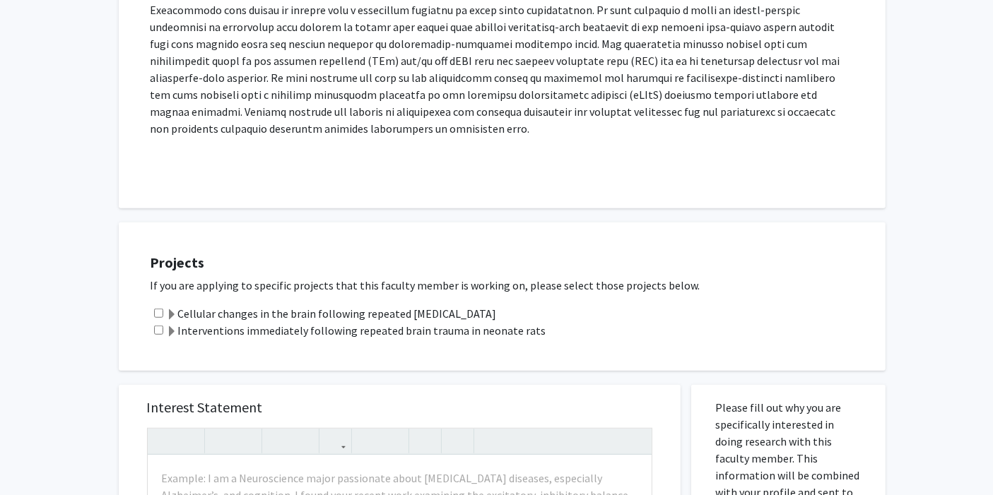
scroll to position [1006, 0]
click at [172, 311] on span at bounding box center [172, 316] width 11 height 11
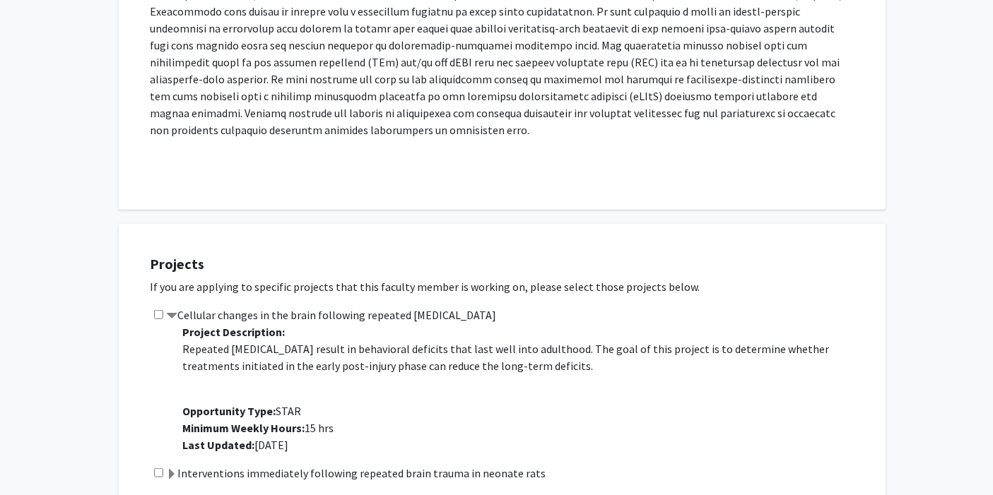
click at [157, 310] on input "checkbox" at bounding box center [158, 314] width 9 height 9
checkbox input "true"
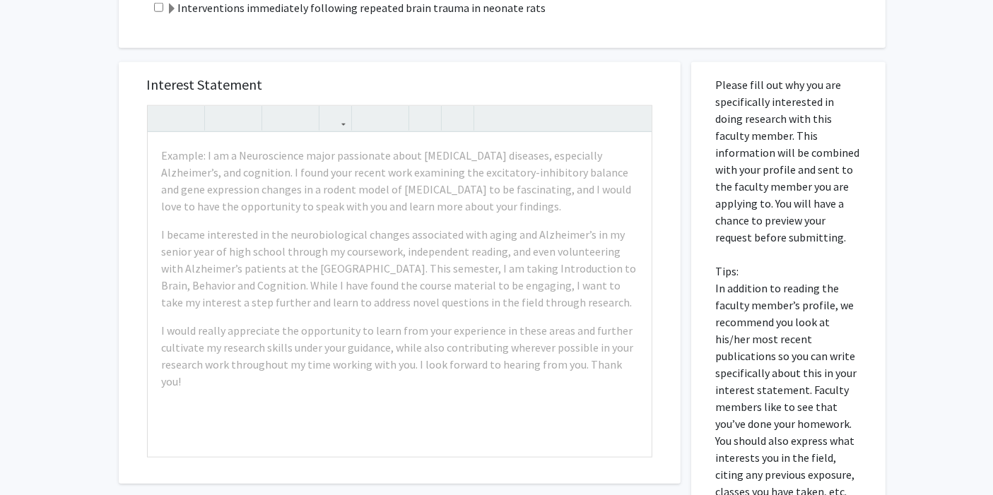
scroll to position [1472, 0]
